Goal: Book appointment/travel/reservation

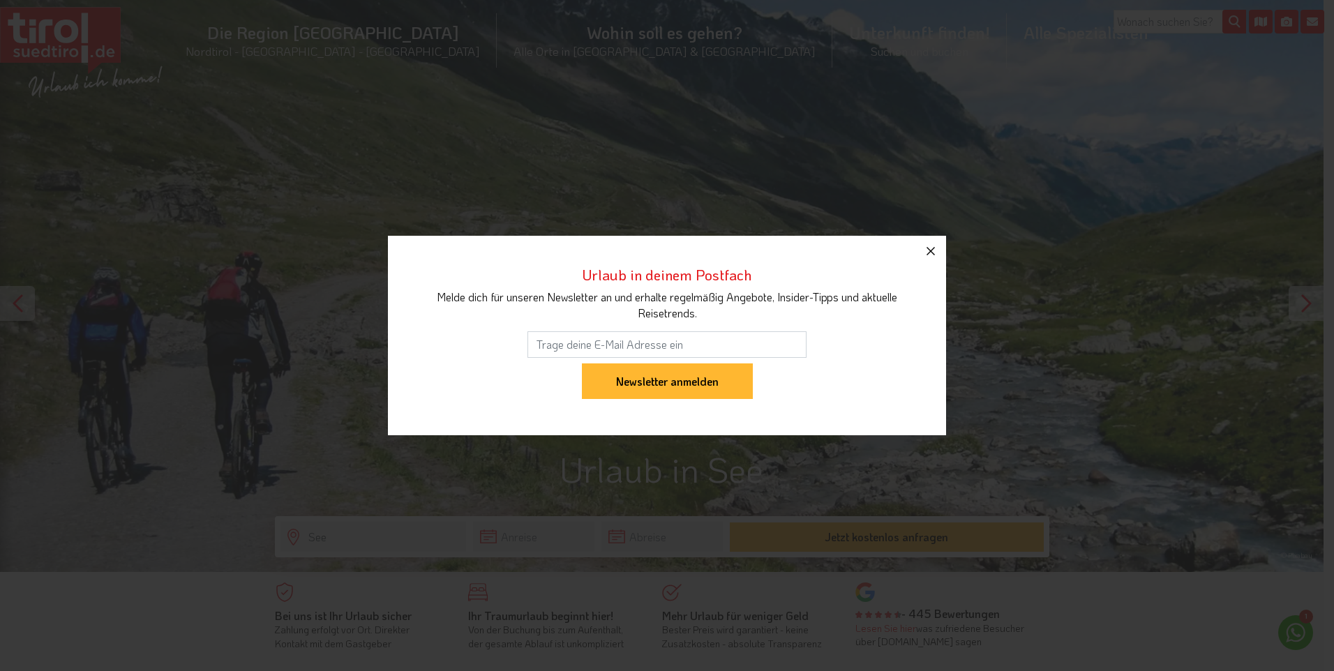
click at [932, 253] on icon "button" at bounding box center [931, 251] width 17 height 17
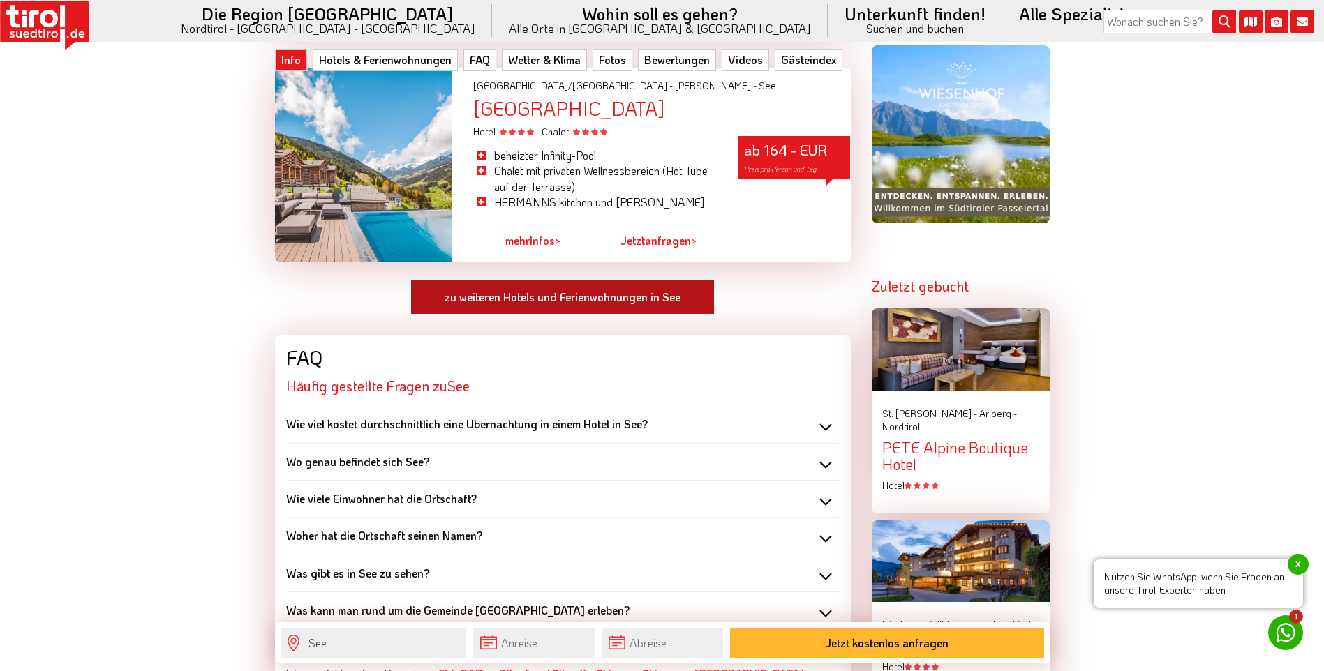
scroll to position [1396, 0]
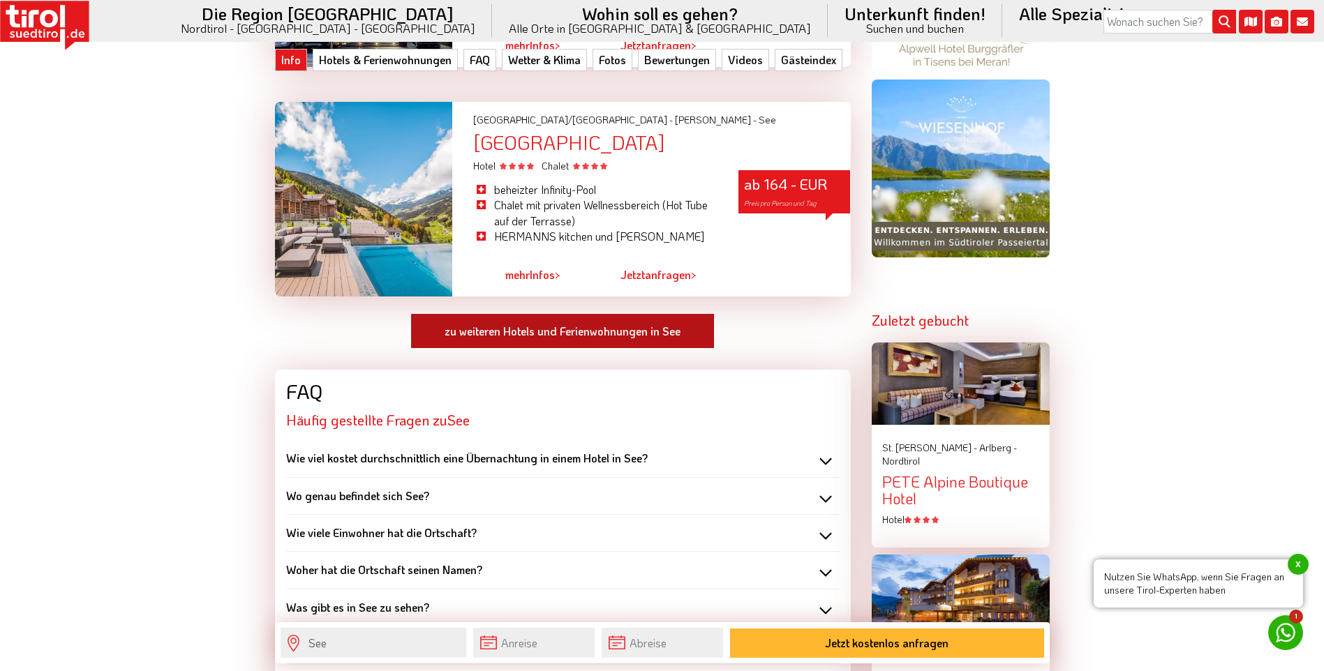
click at [620, 336] on link "zu weiteren Hotels und Ferienwohnungen in See" at bounding box center [562, 331] width 304 height 36
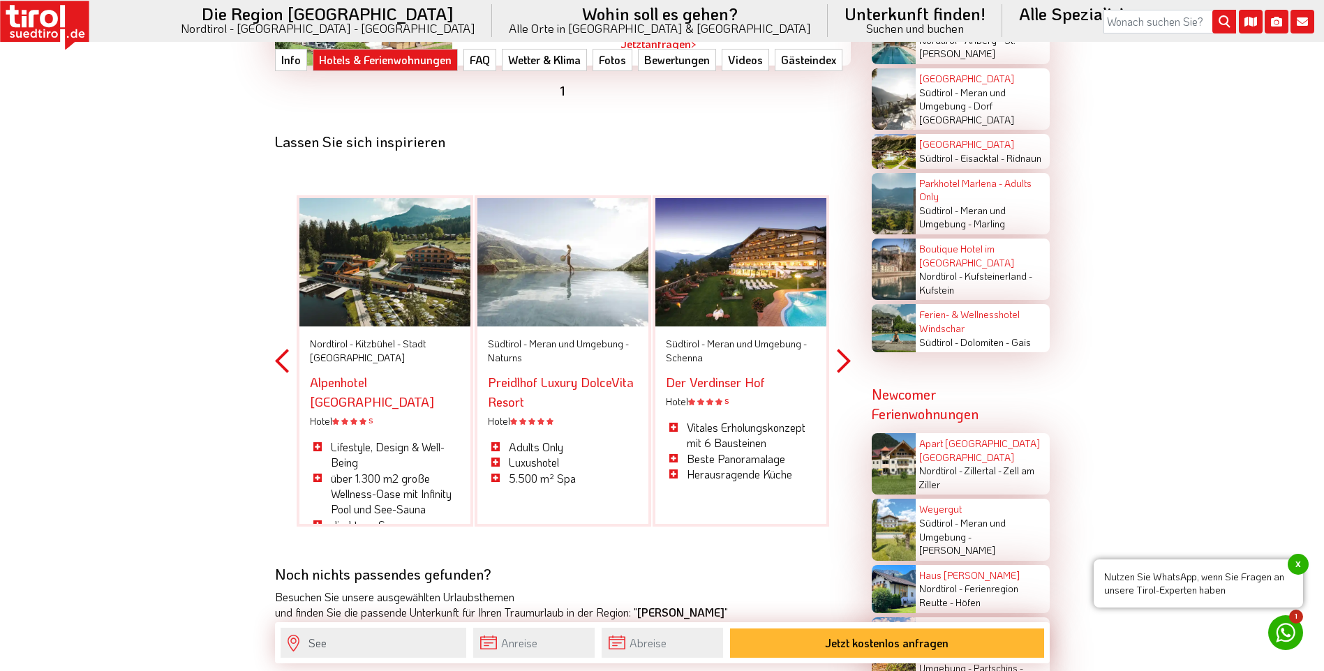
scroll to position [3001, 0]
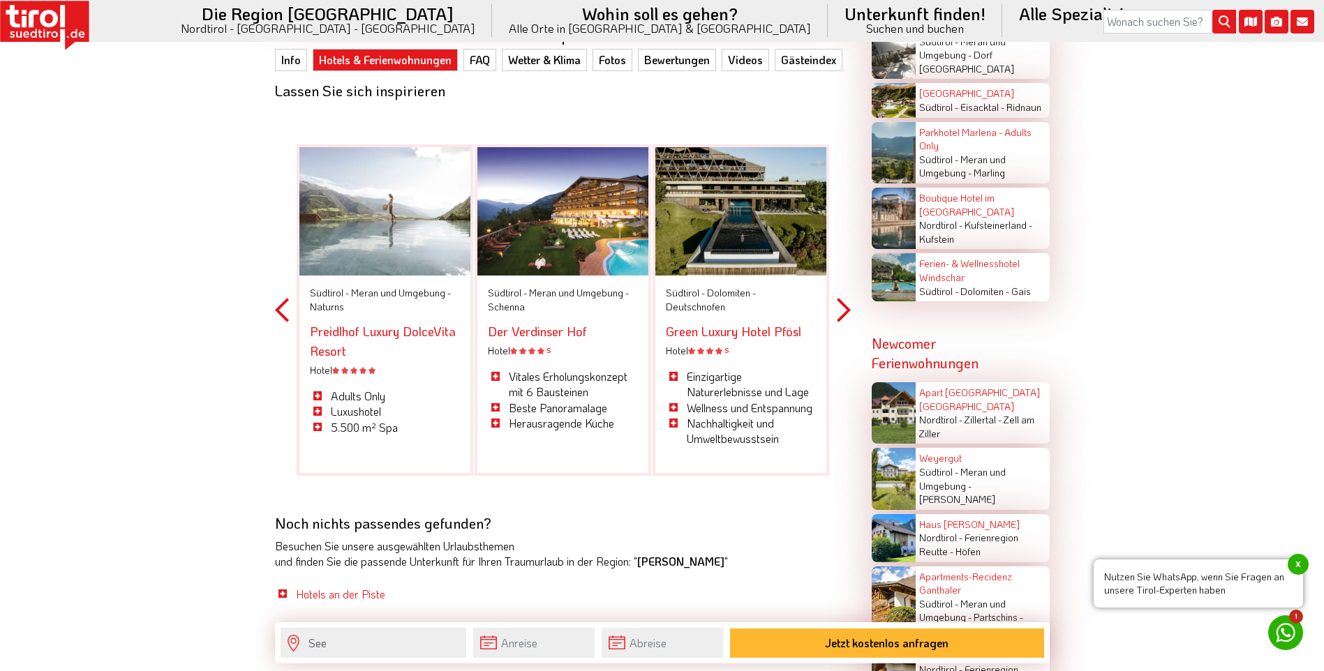
click at [282, 315] on button "Previous" at bounding box center [282, 310] width 14 height 410
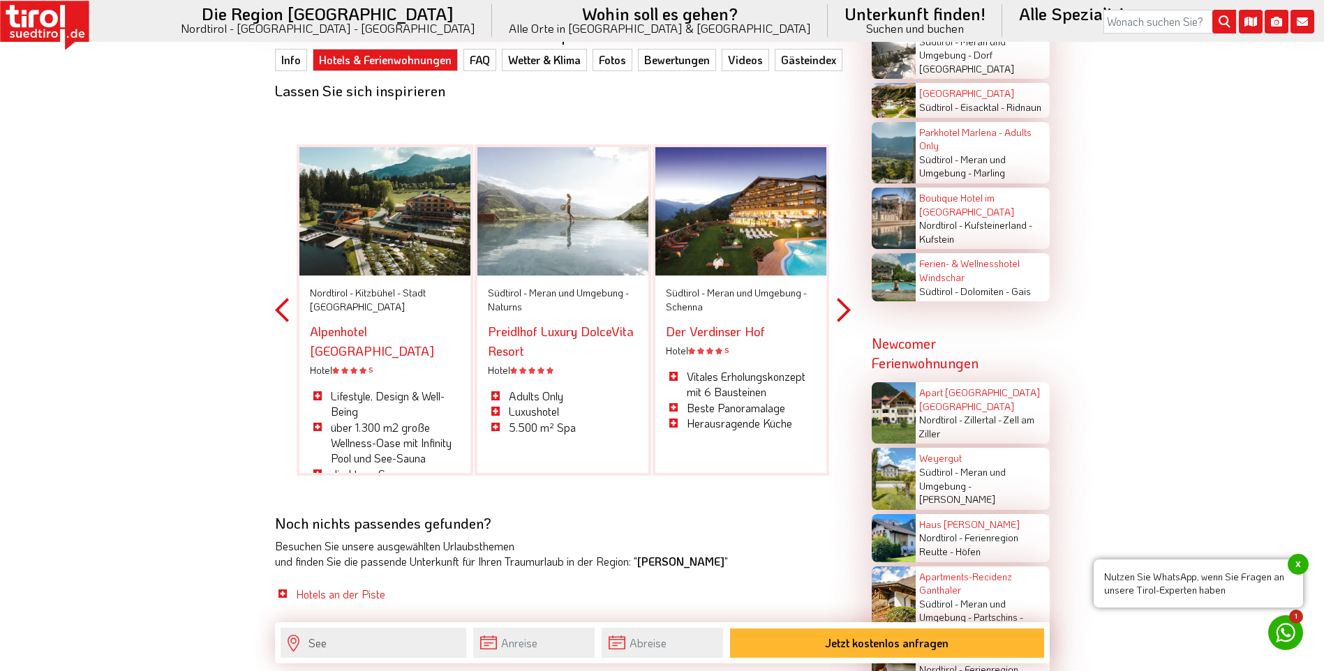
click at [279, 314] on button "Previous" at bounding box center [282, 310] width 14 height 410
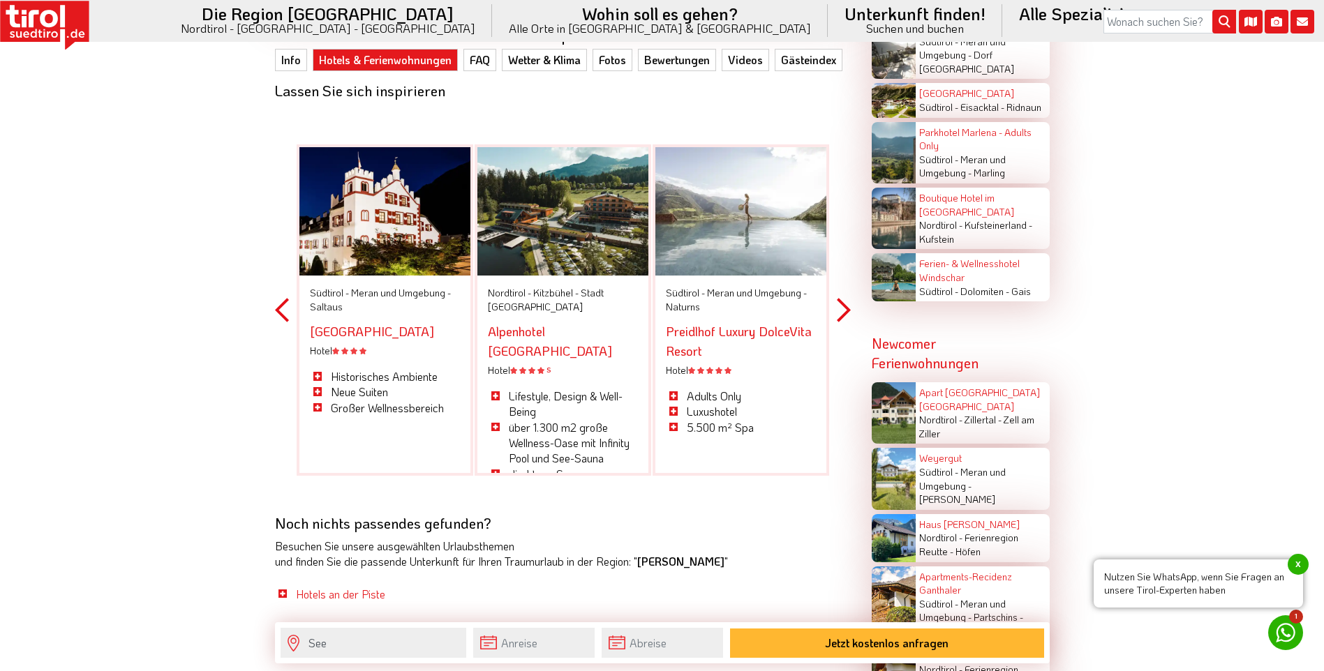
click at [279, 314] on button "Previous" at bounding box center [282, 310] width 14 height 410
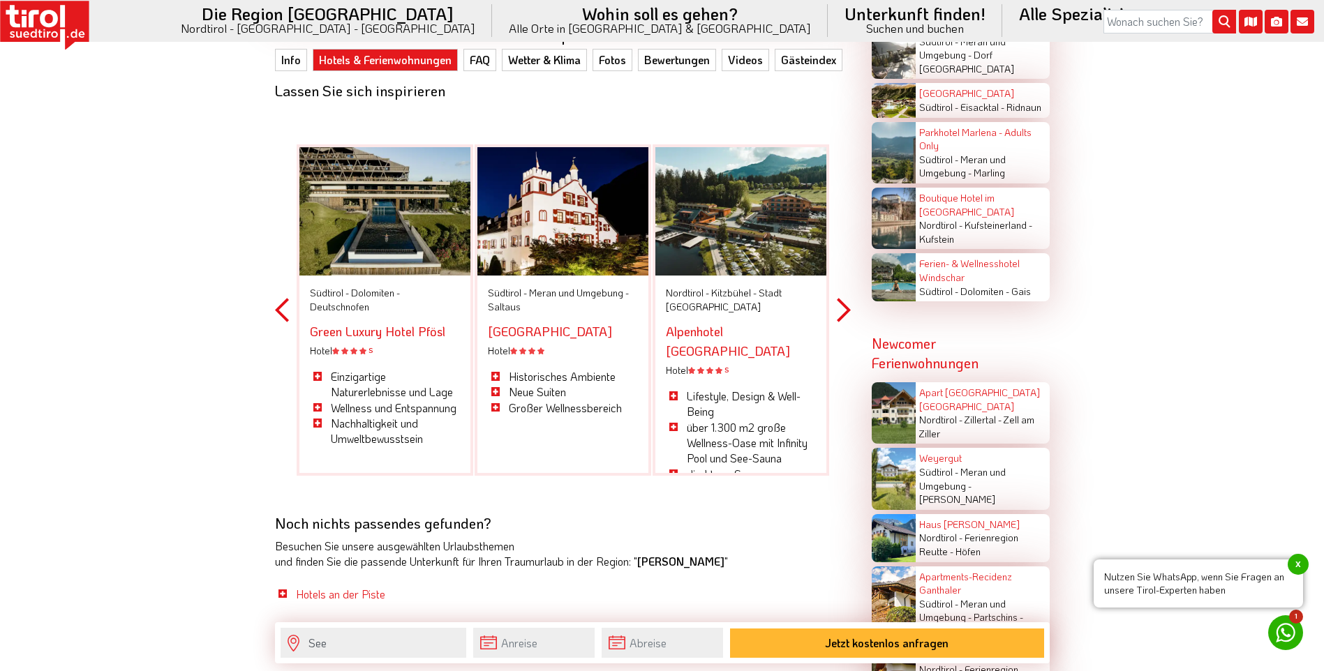
click at [279, 314] on button "Previous" at bounding box center [282, 310] width 14 height 410
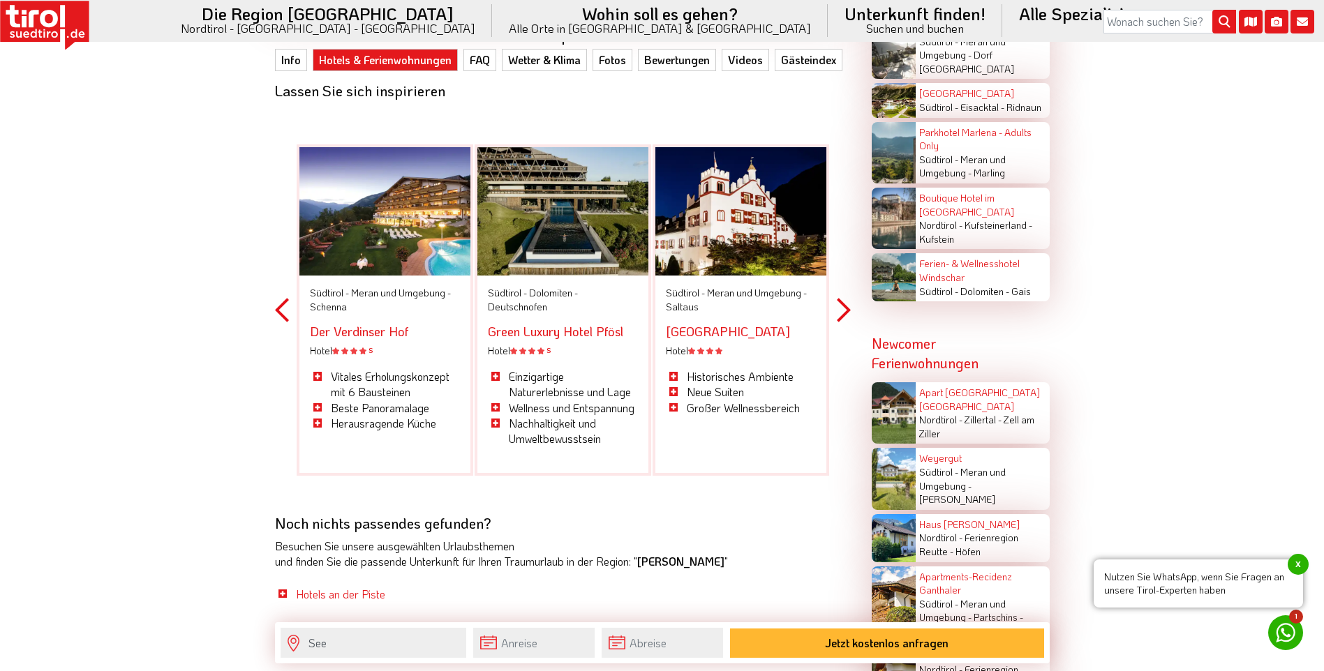
click at [279, 314] on button "Previous" at bounding box center [282, 310] width 14 height 410
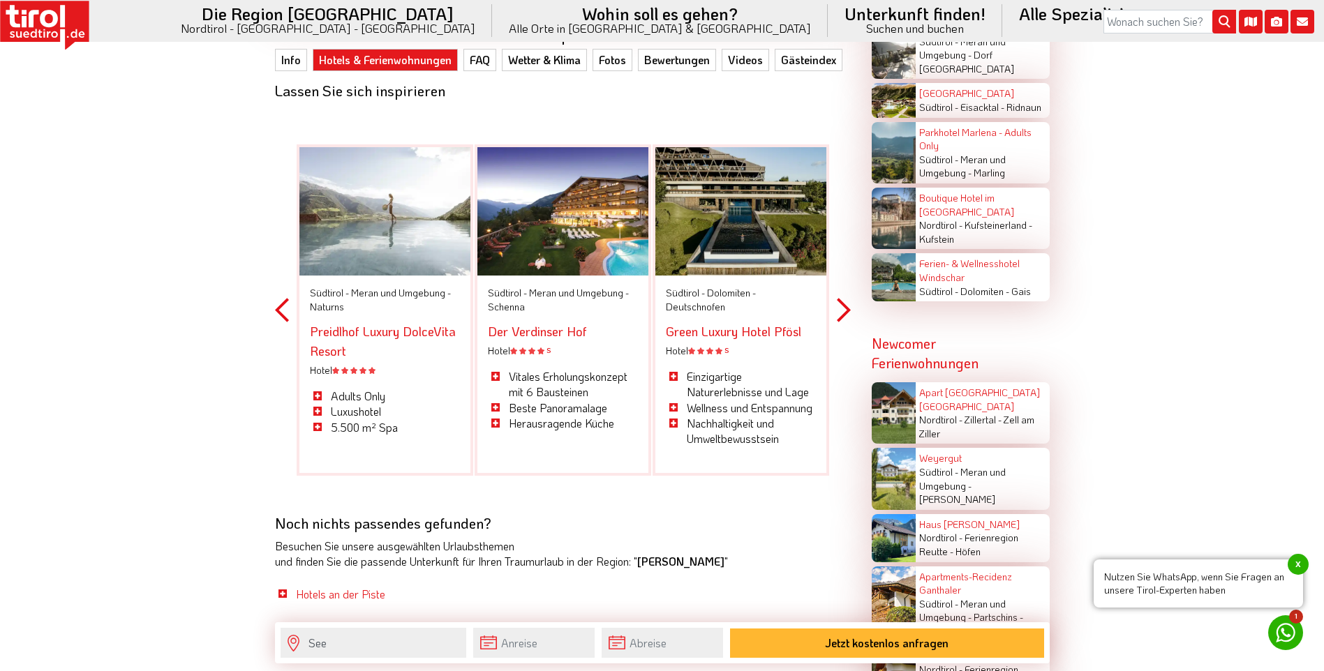
click at [279, 314] on button "Previous" at bounding box center [282, 310] width 14 height 410
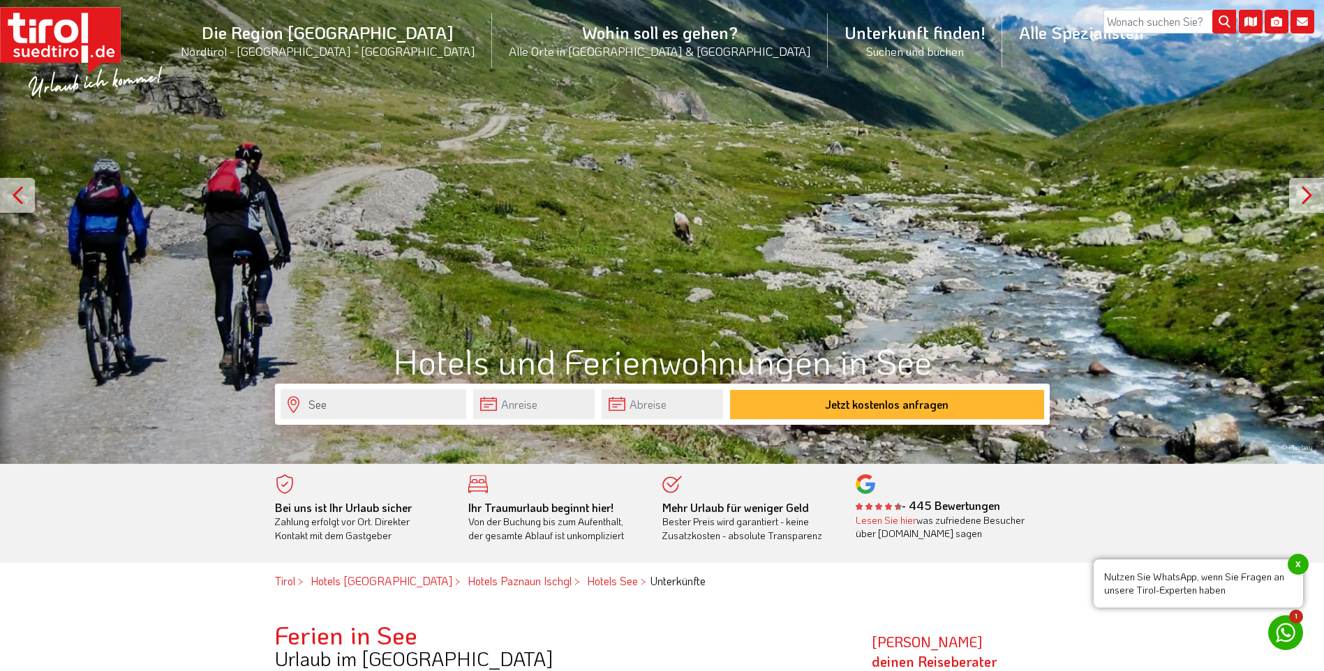
scroll to position [0, 0]
